Goal: Task Accomplishment & Management: Use online tool/utility

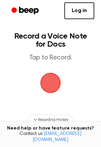
scroll to position [65, 0]
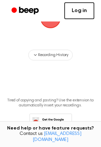
click at [85, 14] on link "Log in" at bounding box center [79, 10] width 30 height 17
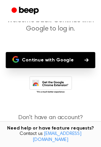
scroll to position [47, 0]
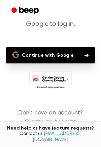
click at [75, 59] on button "Continue with Google" at bounding box center [50, 55] width 89 height 16
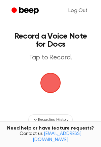
click at [55, 78] on span "button" at bounding box center [50, 82] width 19 height 19
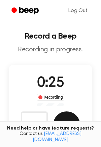
click at [62, 117] on button "Save" at bounding box center [66, 124] width 27 height 27
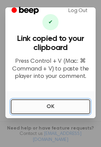
click at [48, 106] on button "OK" at bounding box center [50, 106] width 79 height 15
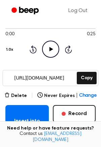
scroll to position [66, 0]
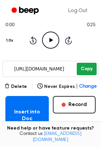
click at [82, 70] on button "Copy" at bounding box center [86, 69] width 20 height 12
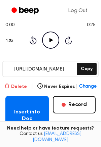
click at [9, 83] on button "Delete" at bounding box center [15, 86] width 22 height 7
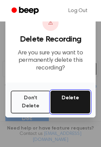
click at [72, 107] on button "Delete" at bounding box center [70, 102] width 40 height 23
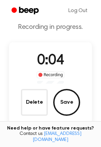
scroll to position [23, 0]
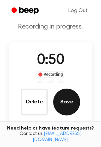
click at [73, 97] on button "Save" at bounding box center [66, 102] width 27 height 27
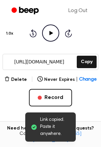
scroll to position [74, 0]
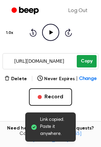
click at [90, 57] on button "Copy" at bounding box center [86, 61] width 20 height 12
click at [82, 64] on button "Copy" at bounding box center [86, 61] width 20 height 12
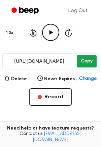
click at [81, 63] on button "Copy" at bounding box center [86, 61] width 20 height 12
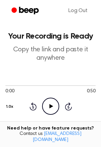
scroll to position [1, 0]
